Goal: Task Accomplishment & Management: Complete application form

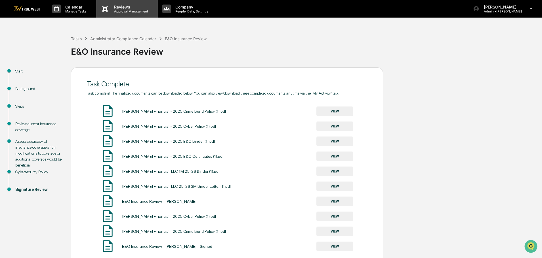
click at [123, 10] on p "Approval Management" at bounding box center [129, 11] width 41 height 4
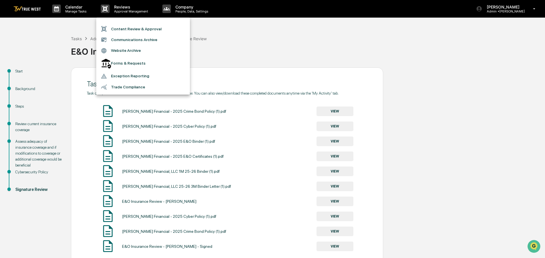
click at [269, 40] on div at bounding box center [272, 129] width 545 height 258
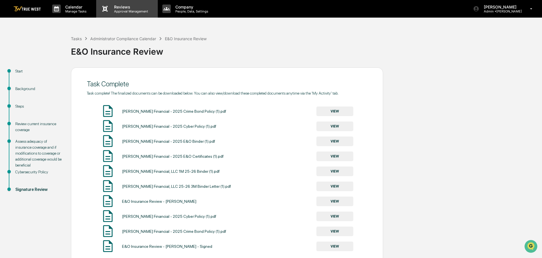
click at [134, 10] on p "Approval Management" at bounding box center [129, 11] width 41 height 4
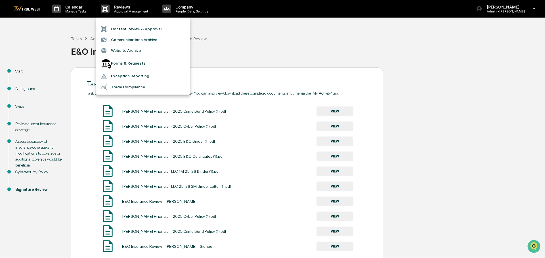
click at [124, 29] on li "Content Review & Approval" at bounding box center [143, 29] width 94 height 11
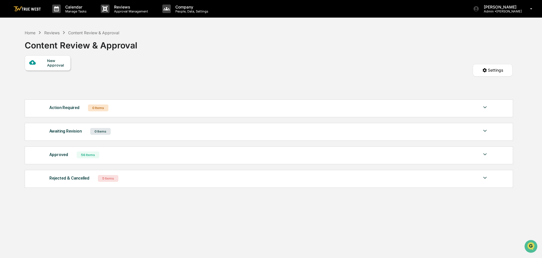
click at [46, 66] on div at bounding box center [38, 62] width 18 height 7
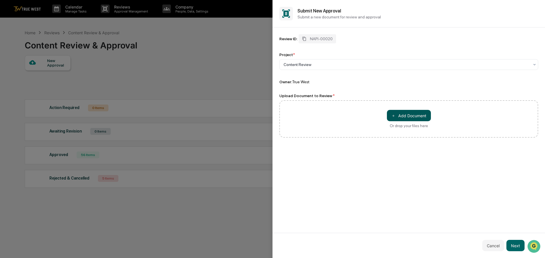
click at [406, 116] on button "＋ Add Document" at bounding box center [409, 115] width 44 height 11
click at [515, 248] on button "Next" at bounding box center [515, 245] width 18 height 11
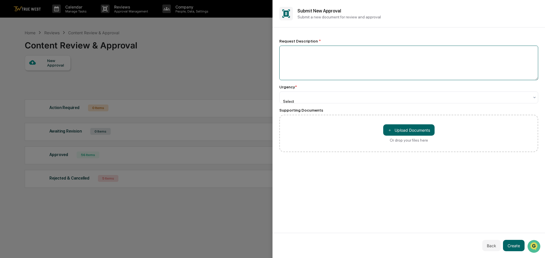
click at [323, 62] on textarea at bounding box center [408, 63] width 259 height 35
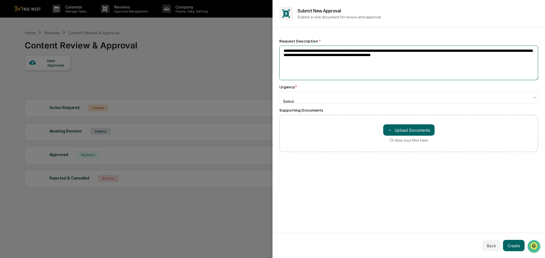
type textarea "**********"
click at [322, 102] on div "**********" at bounding box center [408, 95] width 259 height 113
click at [320, 98] on div at bounding box center [406, 96] width 246 height 6
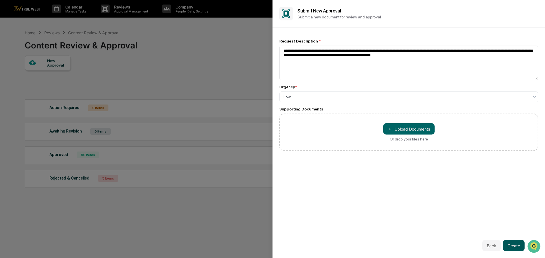
click at [513, 245] on button "Create" at bounding box center [514, 245] width 22 height 11
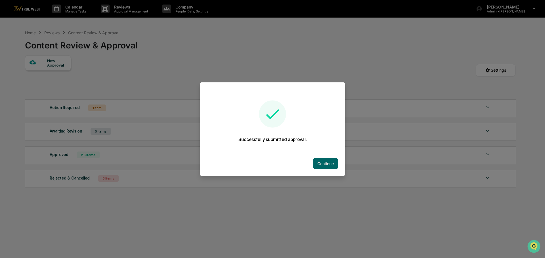
click at [318, 161] on button "Continue" at bounding box center [326, 163] width 26 height 11
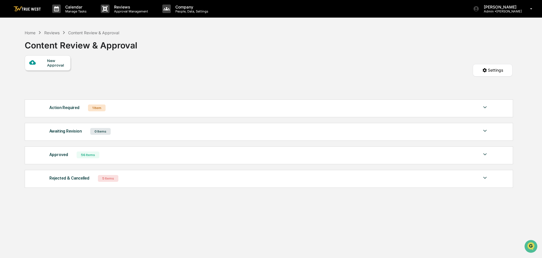
click at [437, 60] on div "New Approval Settings" at bounding box center [269, 75] width 488 height 41
